Goal: Navigation & Orientation: Understand site structure

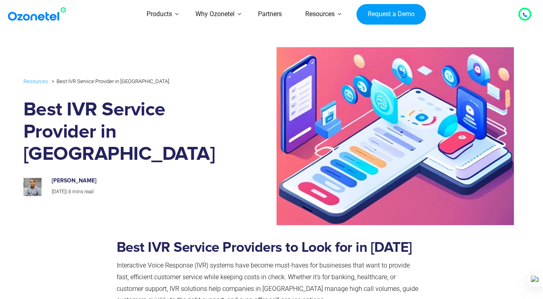
click at [177, 13] on link "Products" at bounding box center [159, 14] width 49 height 29
click at [329, 13] on link "Resources" at bounding box center [320, 14] width 53 height 29
click at [220, 13] on link "Why Ozonetel" at bounding box center [215, 14] width 63 height 29
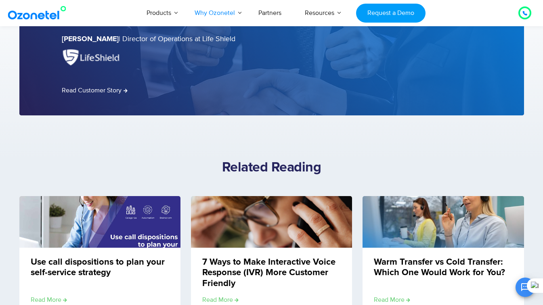
scroll to position [866, 0]
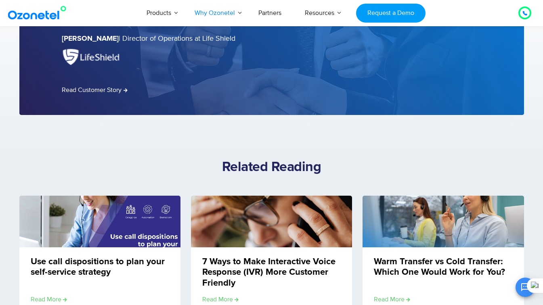
click at [273, 13] on link "Partners" at bounding box center [270, 13] width 46 height 27
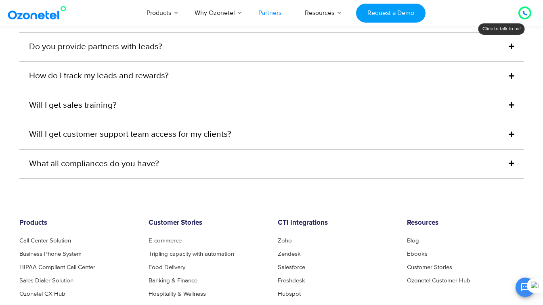
scroll to position [2084, 0]
